Goal: Information Seeking & Learning: Learn about a topic

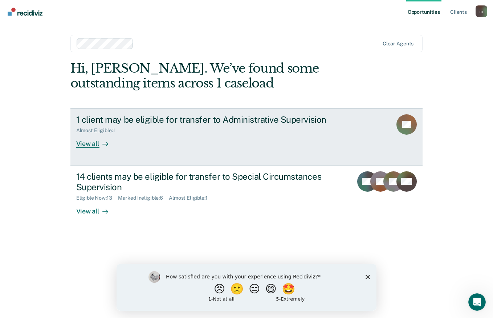
click at [205, 141] on div "1 client may be eligible for transfer to Administrative Supervision Almost Elig…" at bounding box center [212, 130] width 272 height 33
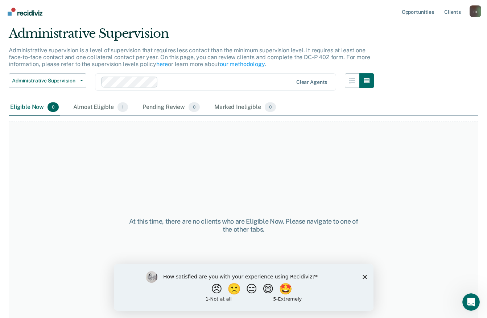
scroll to position [35, 0]
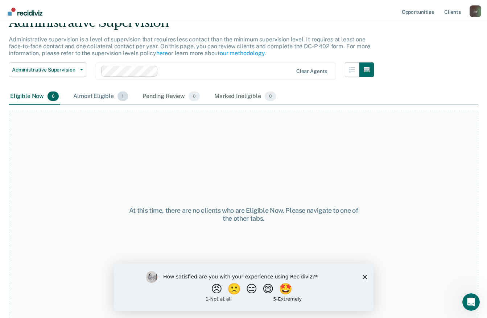
click at [112, 94] on div "Almost Eligible 1" at bounding box center [101, 97] width 58 height 16
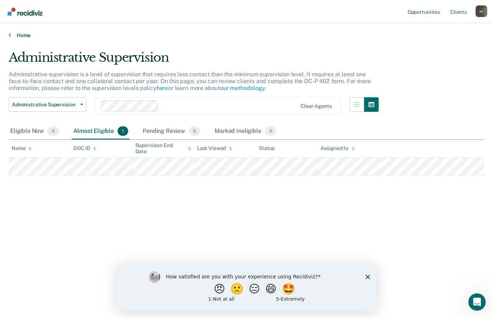
click at [14, 34] on link "Home" at bounding box center [246, 35] width 475 height 7
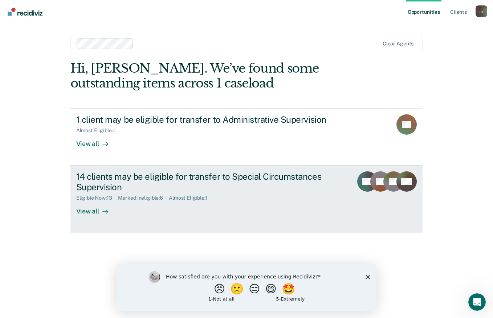
click at [146, 175] on div "14 clients may be eligible for transfer to Special Circumstances Supervision" at bounding box center [203, 181] width 255 height 21
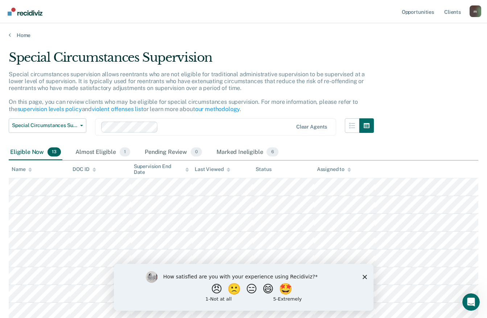
scroll to position [73, 0]
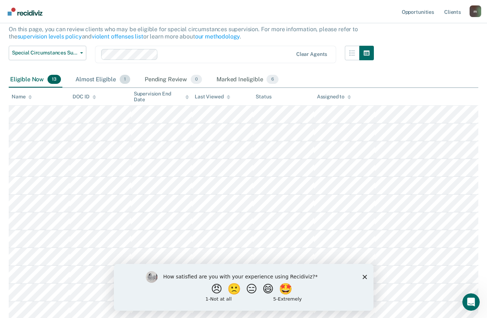
click at [105, 76] on div "Almost Eligible 1" at bounding box center [103, 80] width 58 height 16
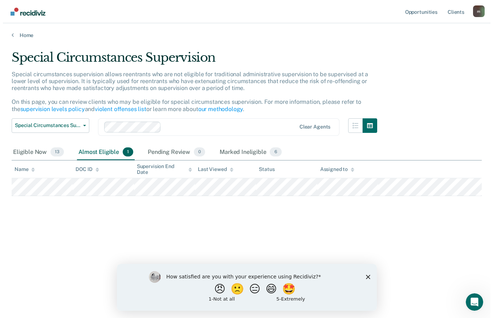
scroll to position [0, 0]
